Goal: Transaction & Acquisition: Purchase product/service

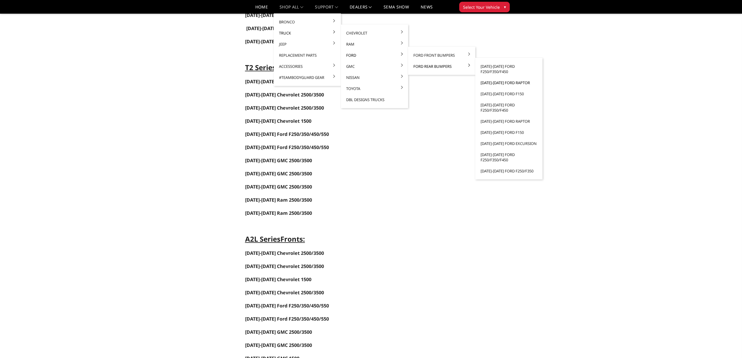
click at [508, 82] on link "[DATE]-[DATE] Ford Raptor" at bounding box center [509, 82] width 63 height 11
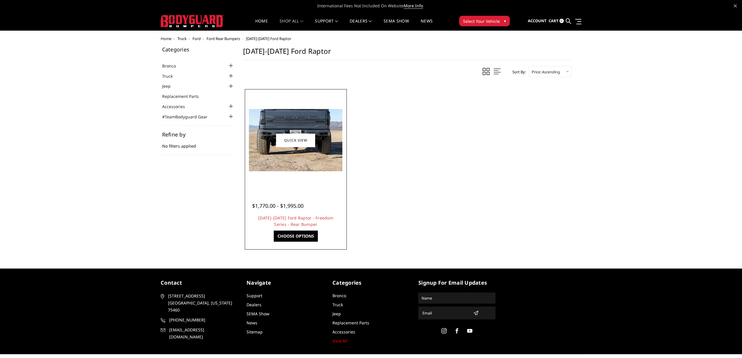
click at [293, 162] on img at bounding box center [296, 140] width 94 height 62
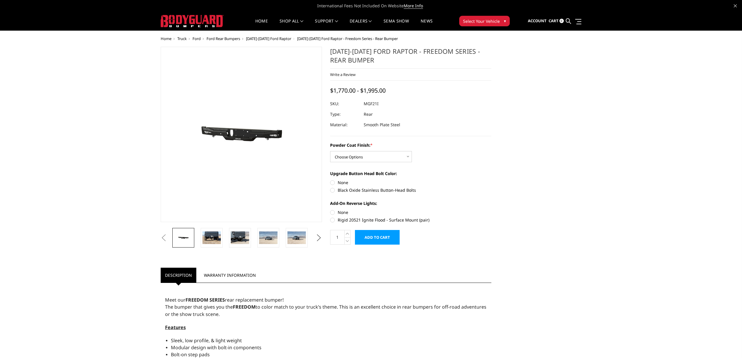
click at [317, 237] on button "Next" at bounding box center [319, 238] width 9 height 9
click at [317, 238] on button "Next" at bounding box center [319, 238] width 9 height 9
click at [292, 235] on img at bounding box center [297, 237] width 18 height 12
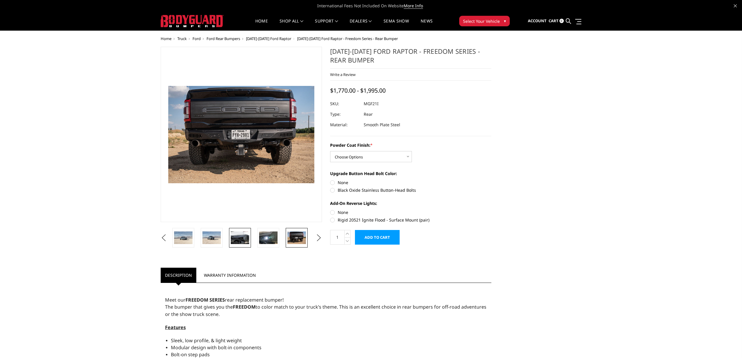
click at [239, 235] on img at bounding box center [240, 237] width 18 height 12
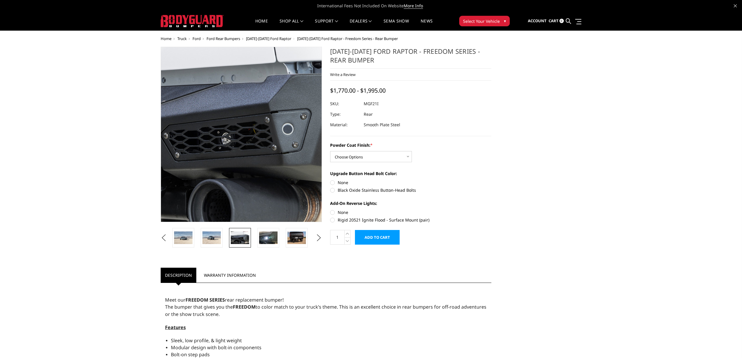
click at [269, 160] on img at bounding box center [205, 124] width 374 height 250
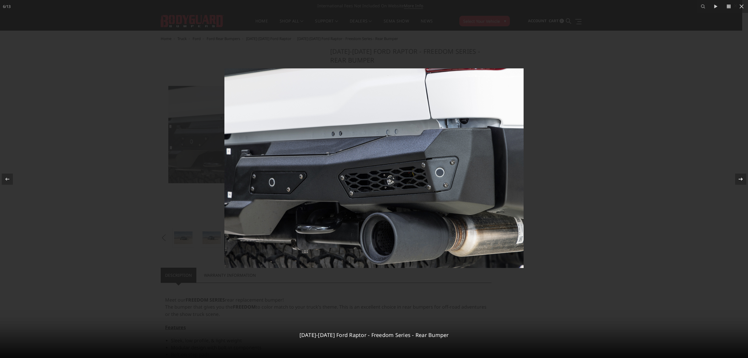
click at [742, 180] on icon at bounding box center [741, 178] width 4 height 3
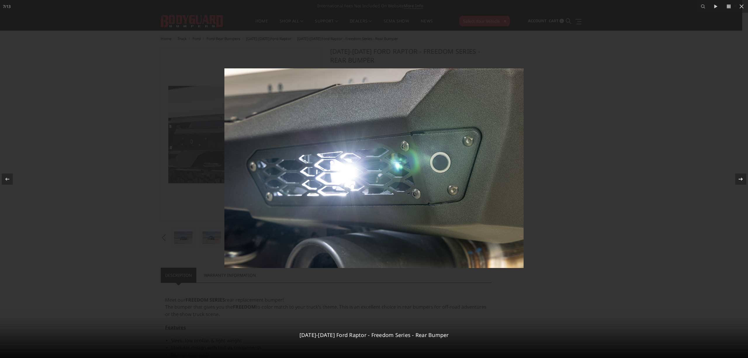
click at [742, 180] on icon at bounding box center [741, 178] width 4 height 3
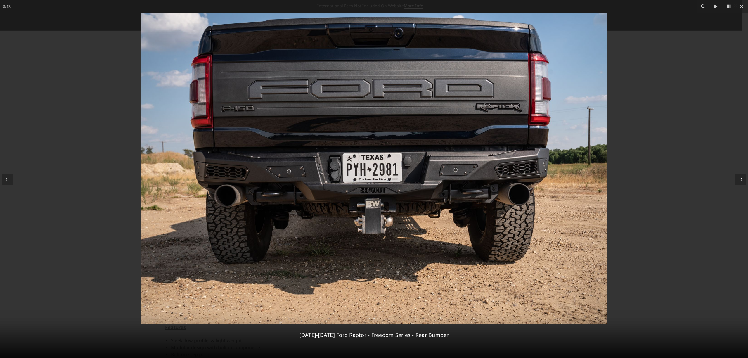
click at [742, 180] on icon at bounding box center [741, 178] width 4 height 3
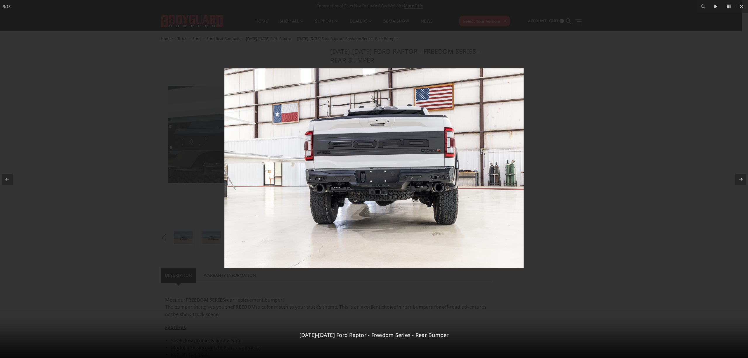
click at [742, 180] on icon at bounding box center [741, 178] width 4 height 3
